Goal: Information Seeking & Learning: Check status

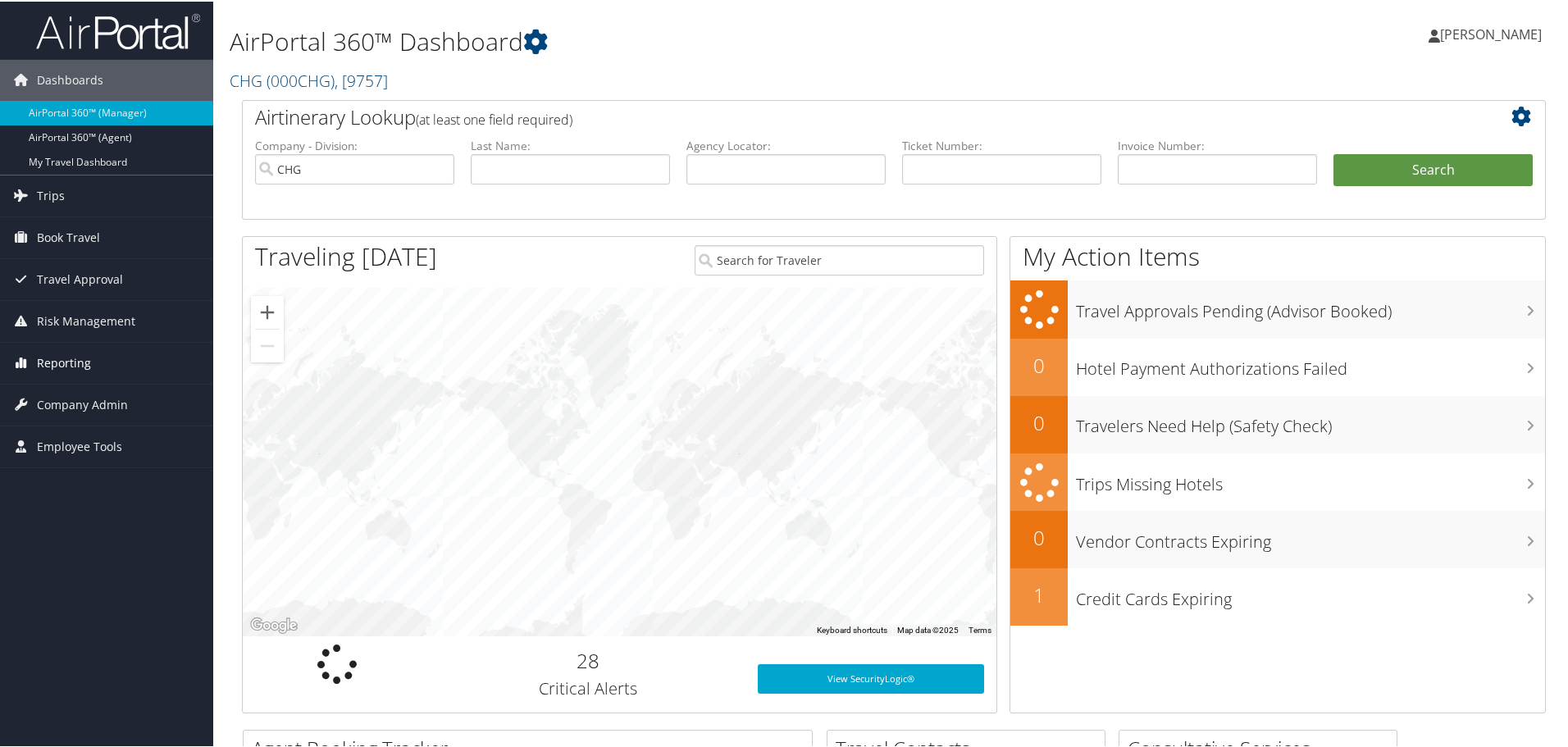
click at [48, 366] on span "Reporting" at bounding box center [64, 361] width 54 height 41
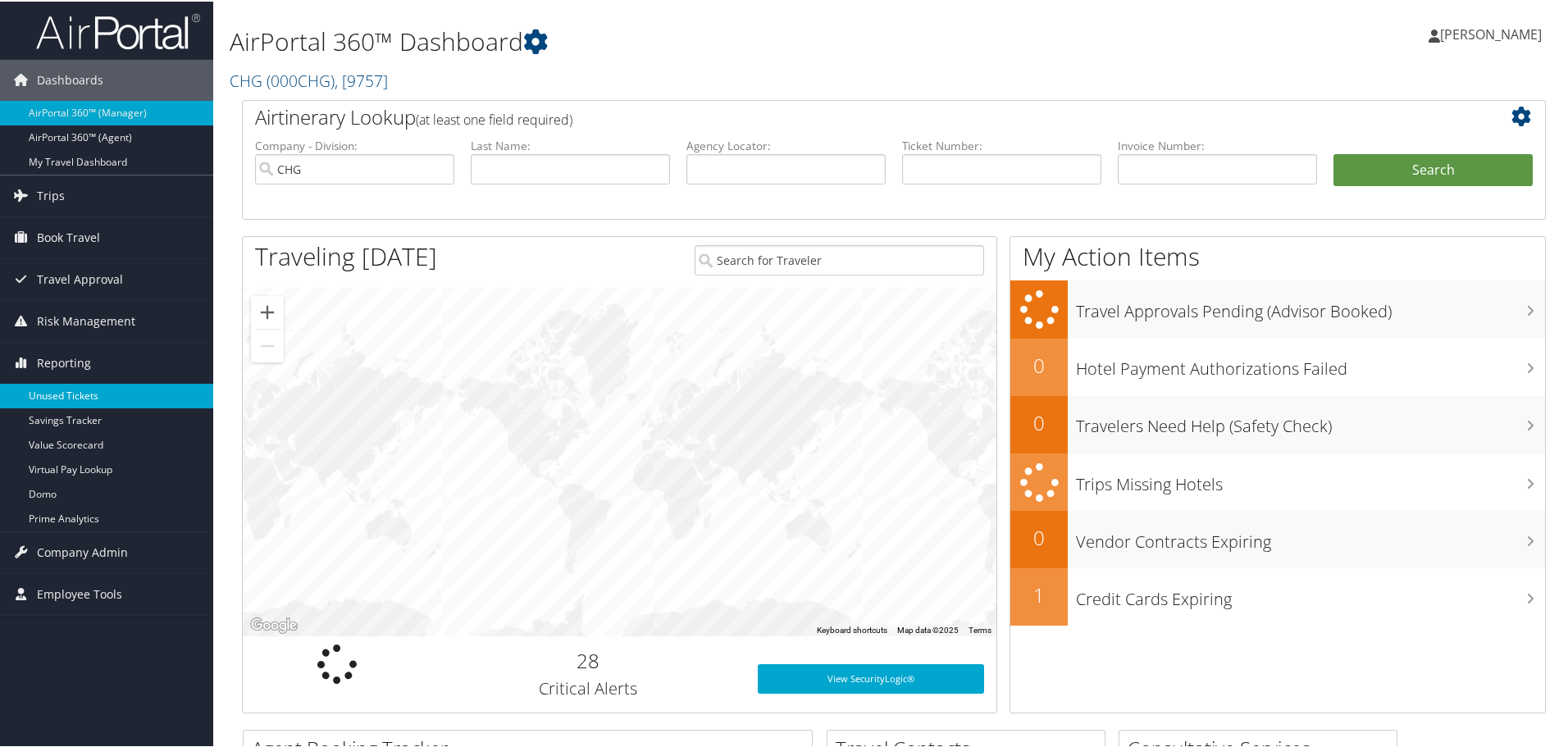
click at [58, 397] on link "Unused Tickets" at bounding box center [107, 394] width 213 height 24
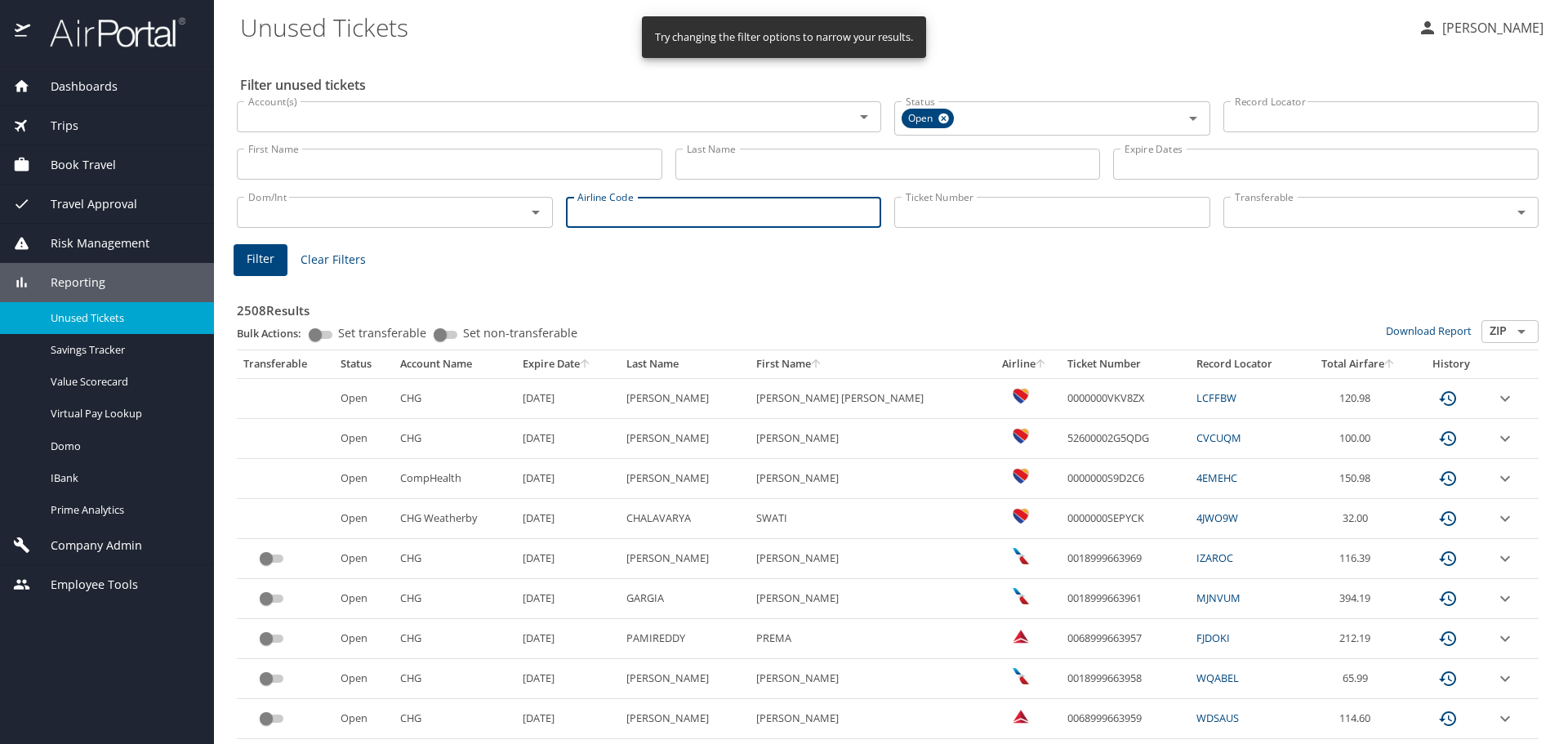
click at [606, 209] on input "Airline Code" at bounding box center [723, 212] width 316 height 31
type input "wn"
click at [261, 257] on span "Filter" at bounding box center [260, 258] width 28 height 20
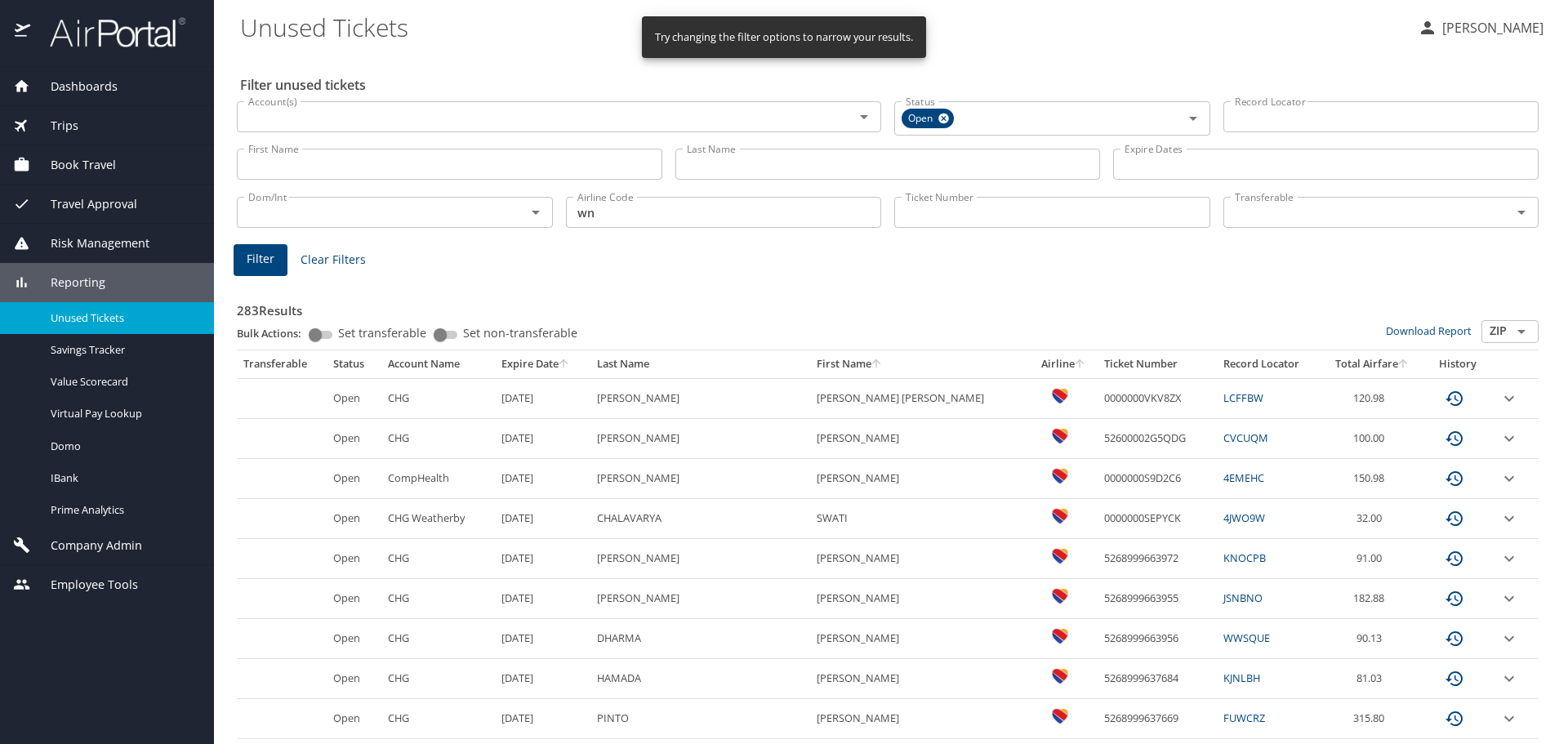
click at [570, 363] on icon "sort" at bounding box center [563, 363] width 13 height 13
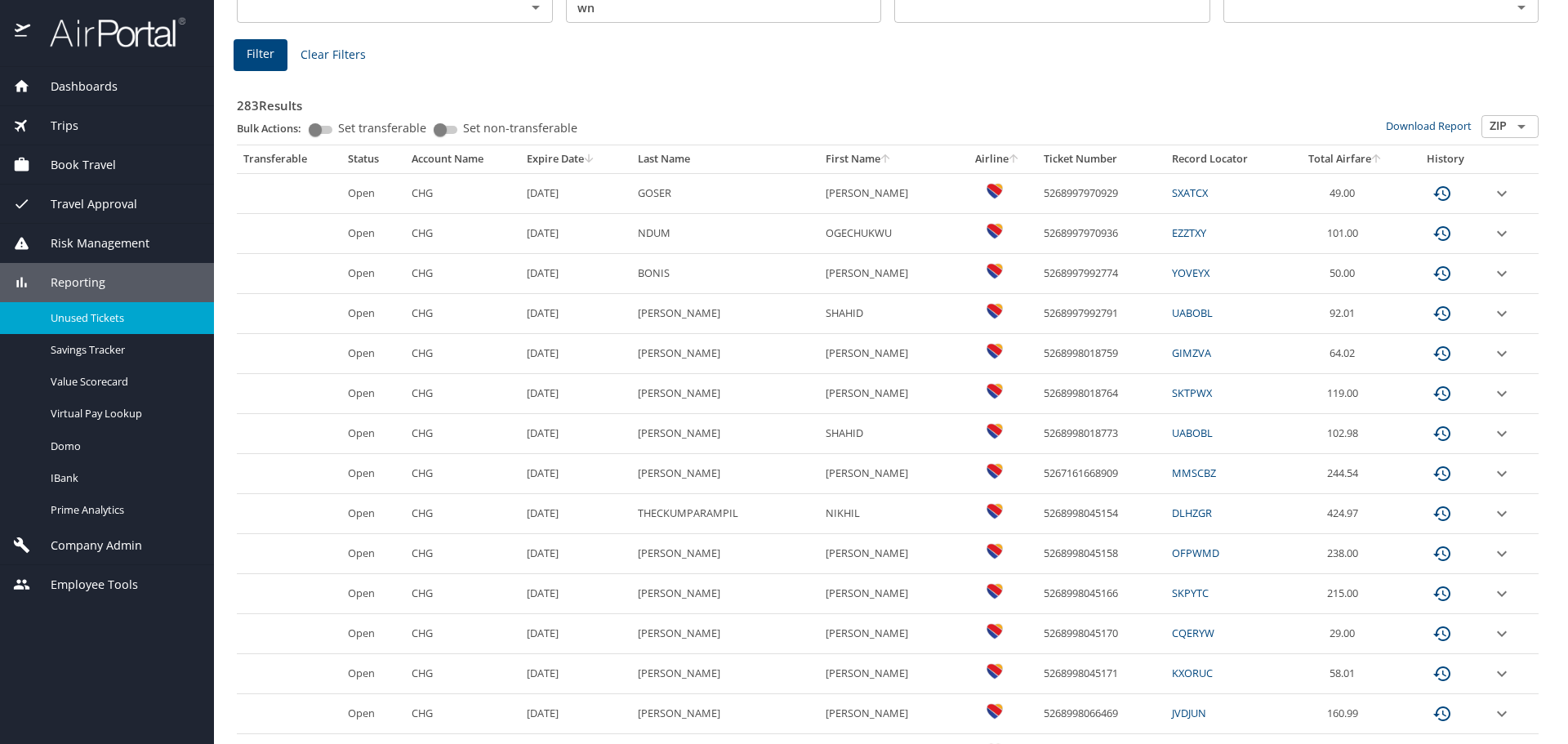
scroll to position [245, 0]
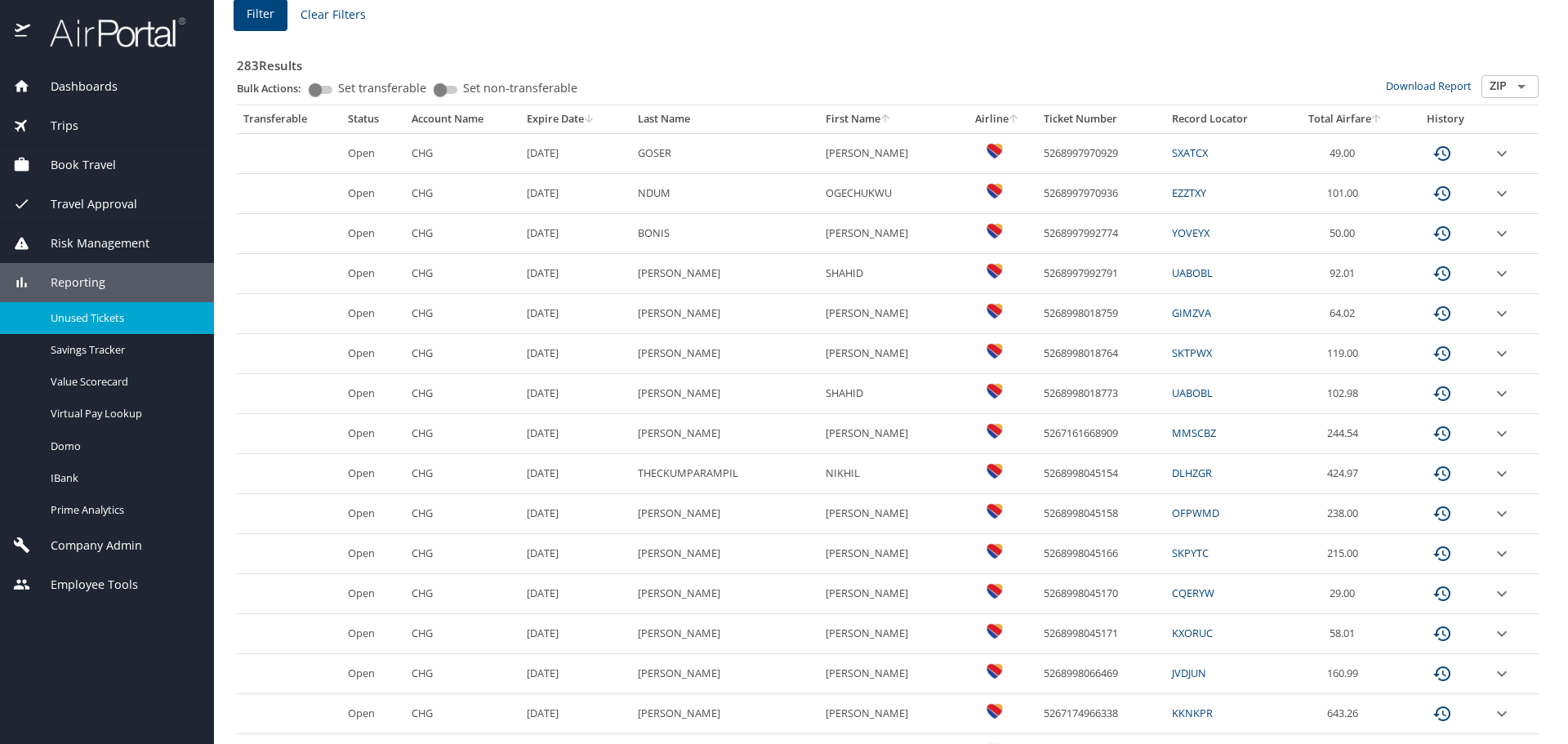
click at [1492, 667] on icon "expand row" at bounding box center [1502, 674] width 20 height 20
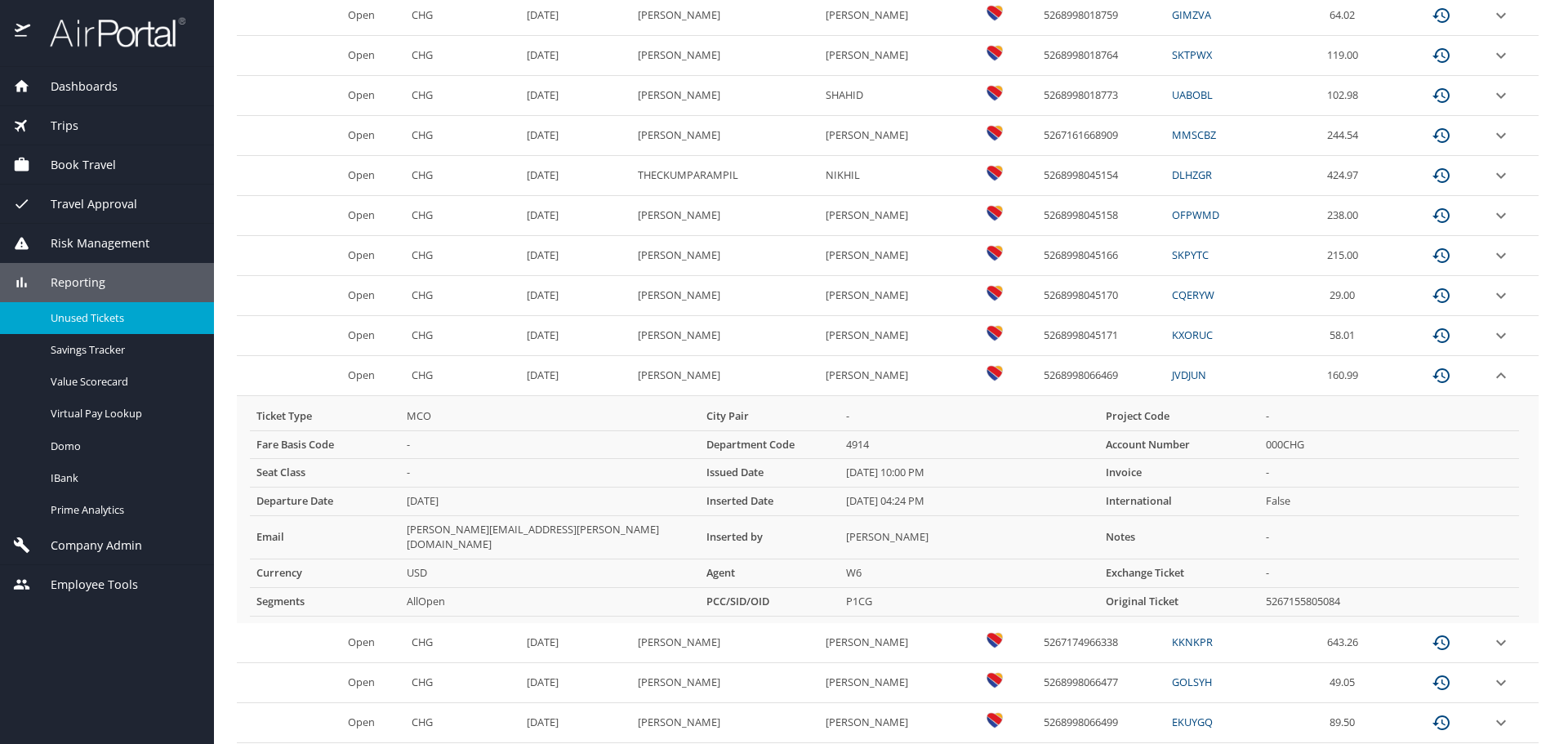
scroll to position [572, 0]
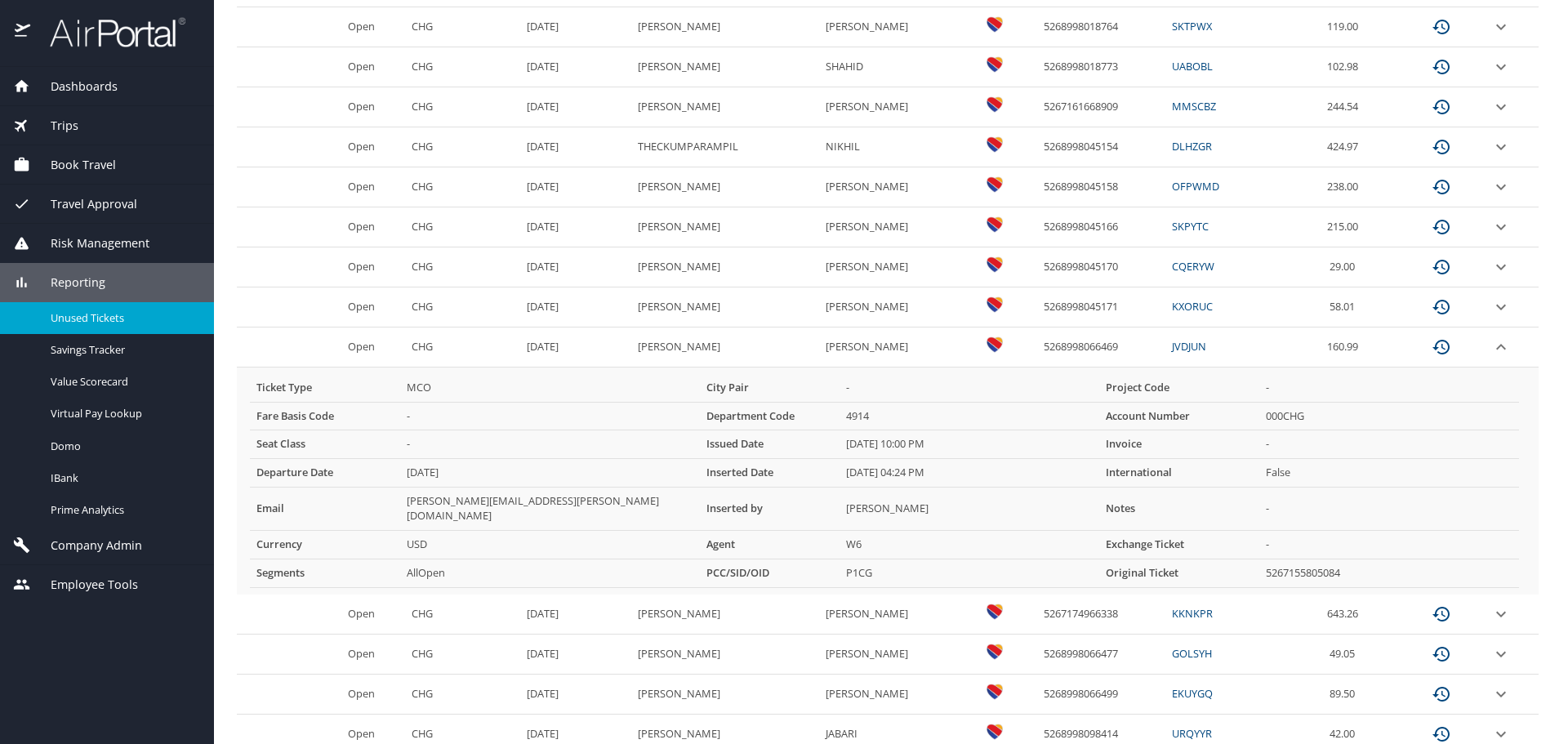
click at [1491, 348] on icon "expand row" at bounding box center [1501, 347] width 20 height 20
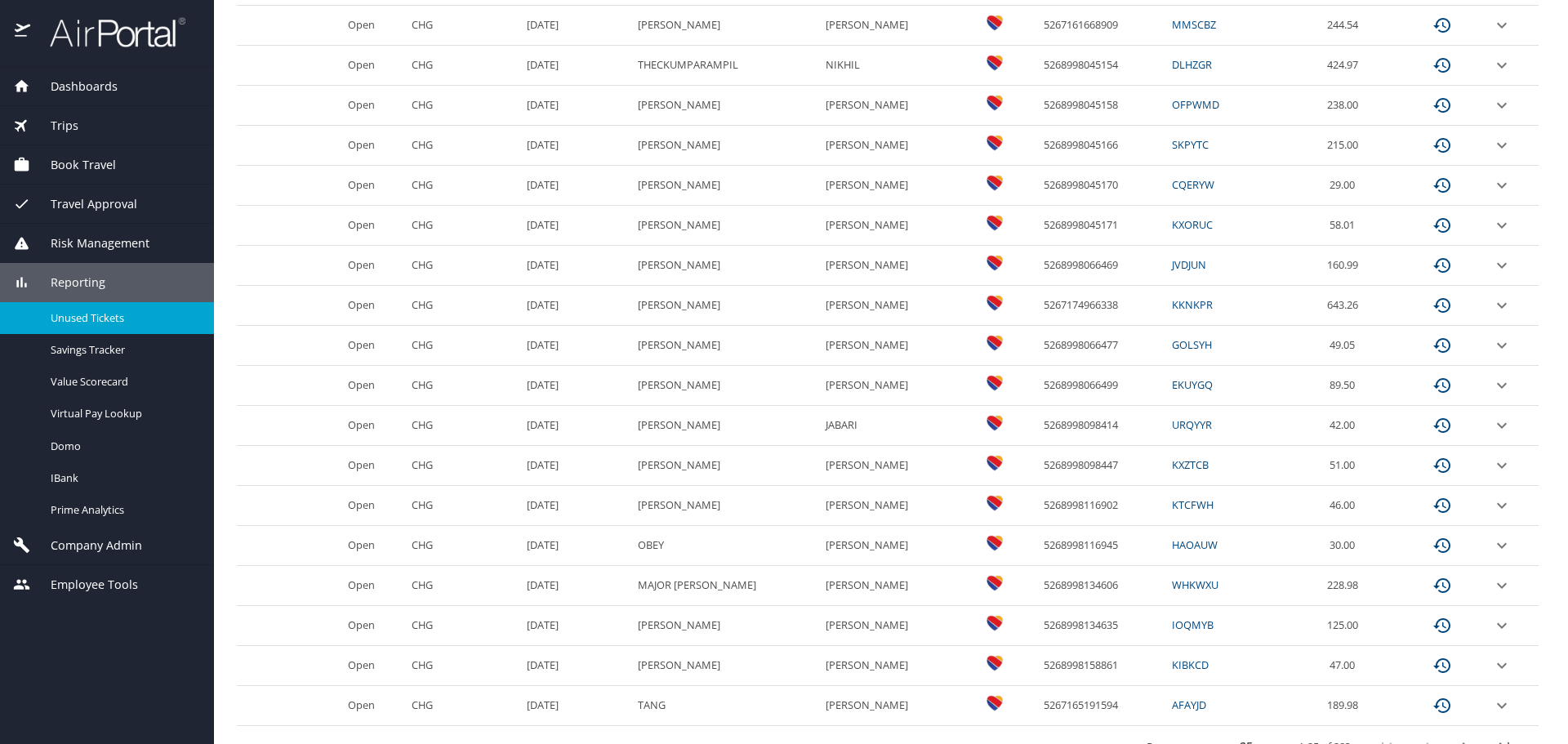
scroll to position [685, 0]
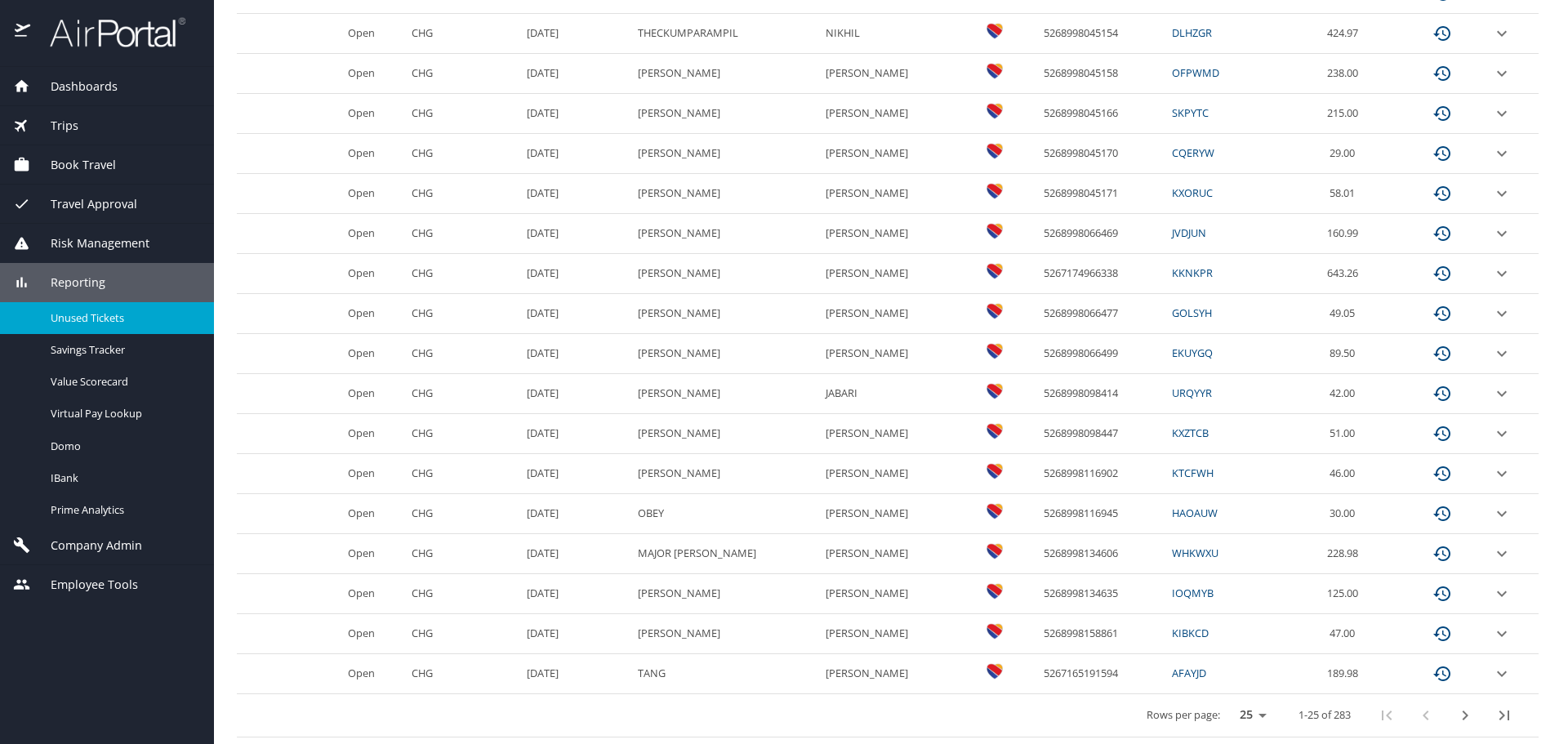
click at [1463, 719] on icon "next page" at bounding box center [1465, 714] width 6 height 10
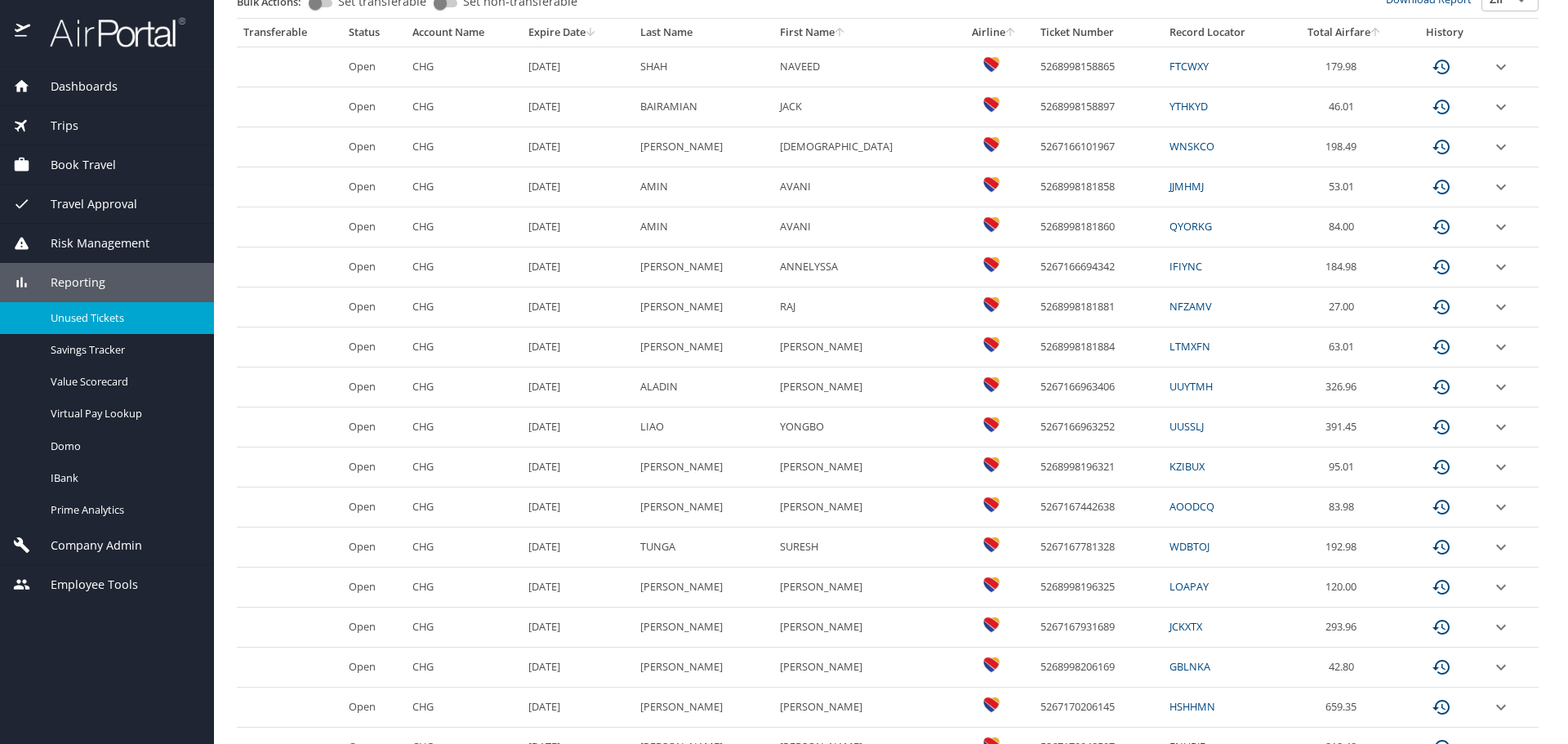
scroll to position [359, 0]
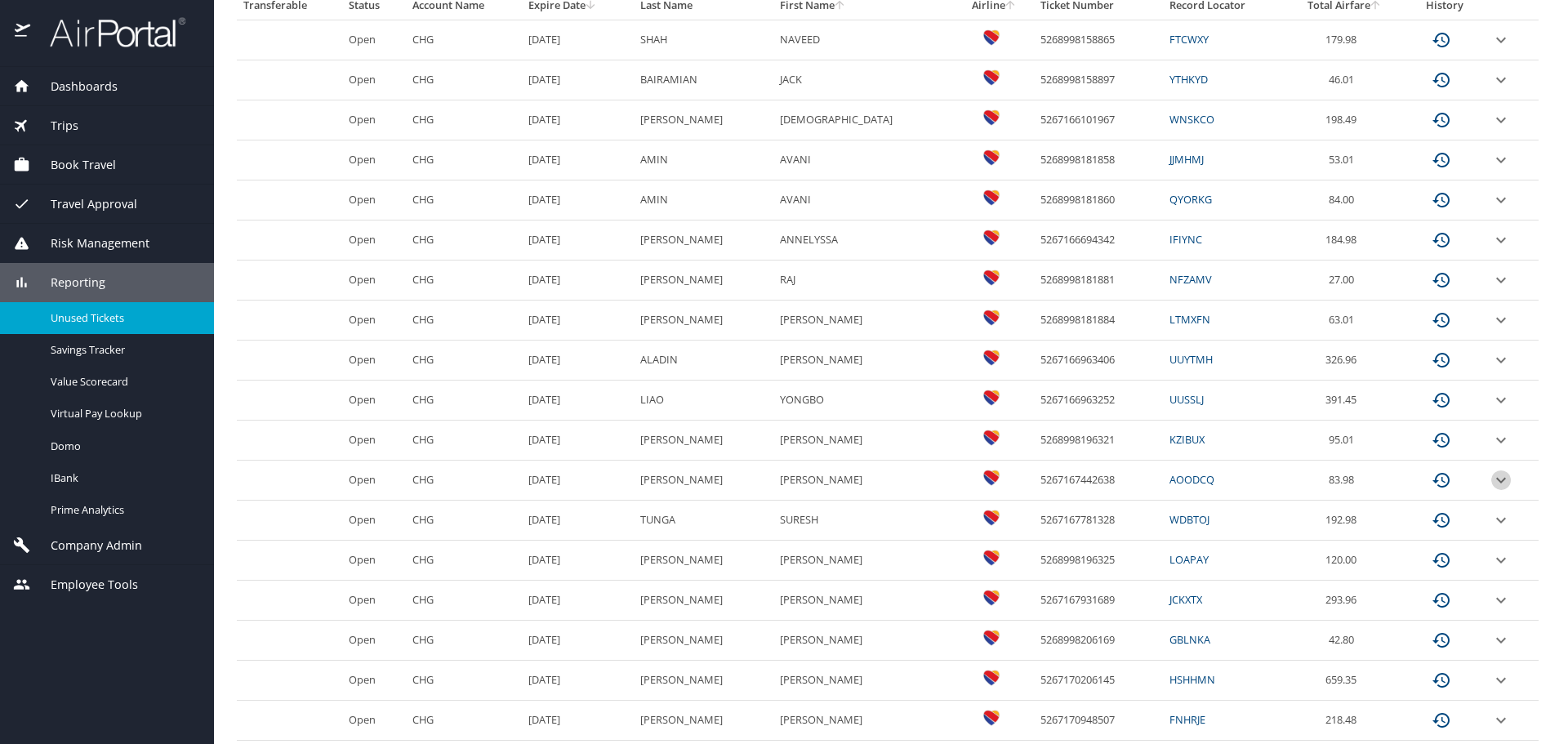
click at [1491, 479] on icon "expand row" at bounding box center [1501, 480] width 20 height 20
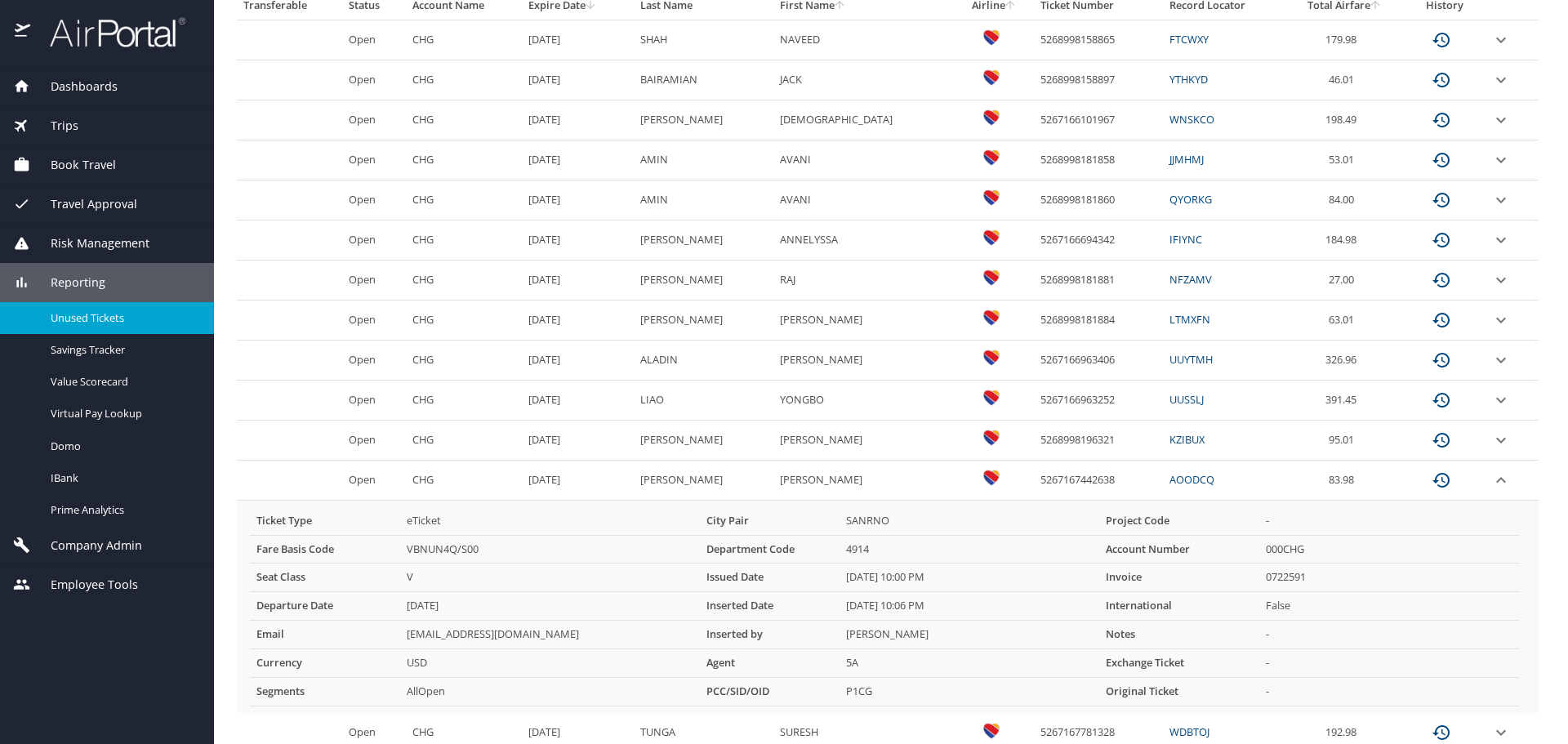
click at [1070, 480] on td "5267167442638" at bounding box center [1097, 480] width 128 height 40
copy td "5267167442638"
